Goal: Information Seeking & Learning: Learn about a topic

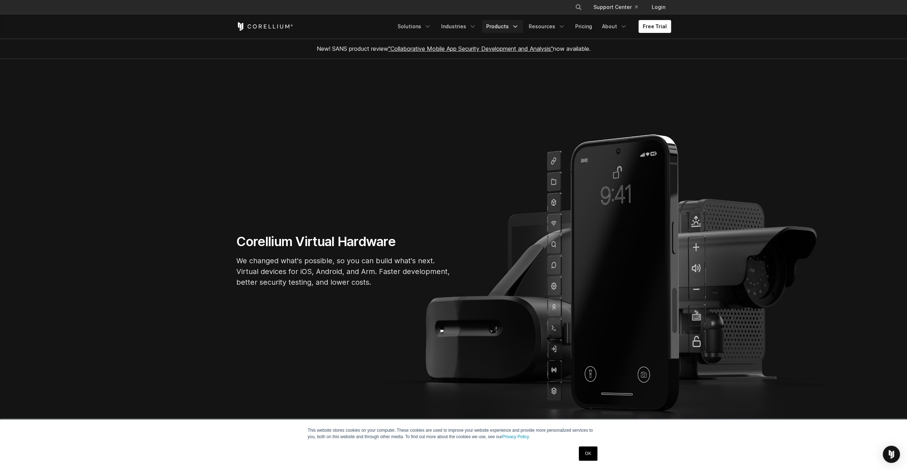
click at [519, 27] on icon "Navigation Menu" at bounding box center [514, 26] width 7 height 7
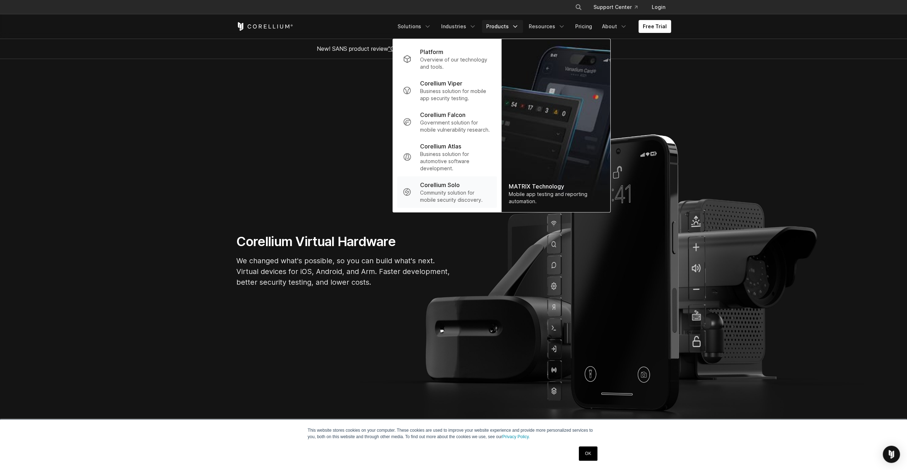
click at [454, 194] on p "Community solution for mobile security discovery." at bounding box center [455, 196] width 71 height 14
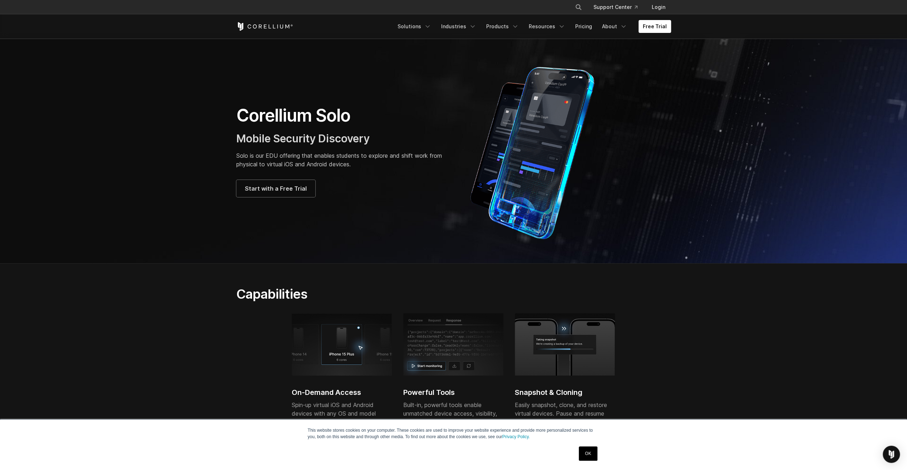
click at [237, 0] on div "× Search our site... Support Center Login" at bounding box center [453, 7] width 907 height 14
